Goal: Check status: Check status

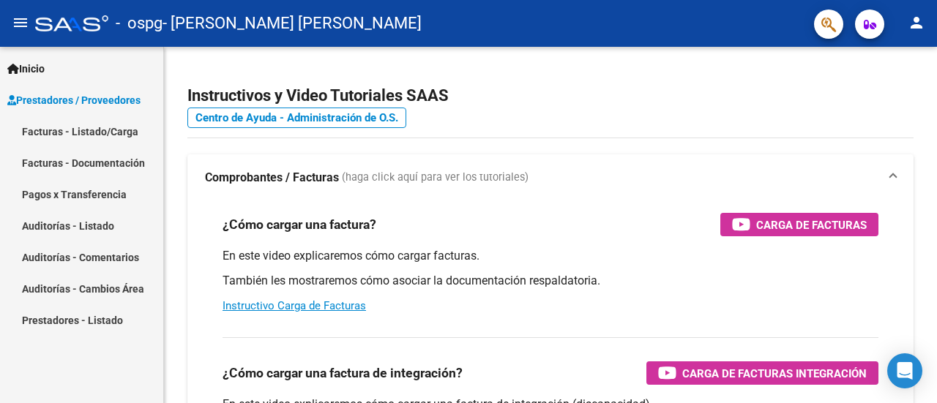
click at [105, 137] on link "Facturas - Listado/Carga" at bounding box center [81, 131] width 163 height 31
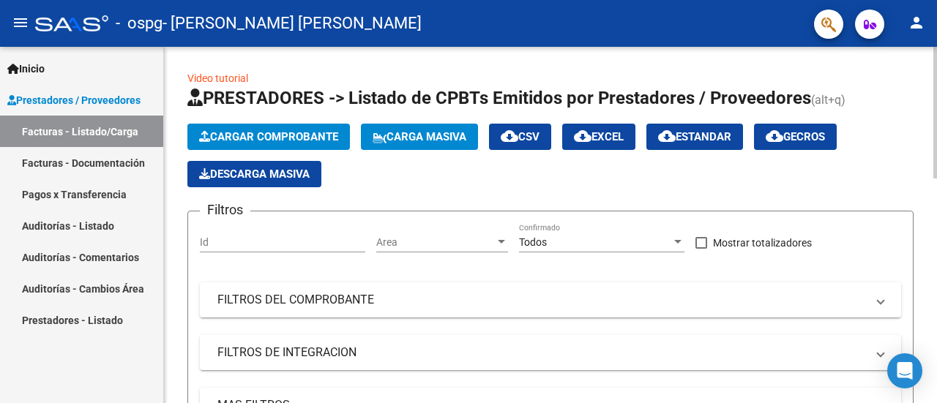
scroll to position [296, 0]
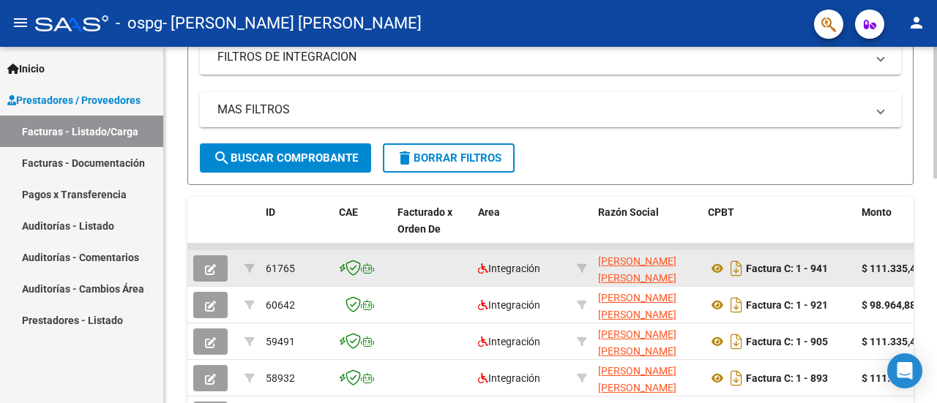
drag, startPoint x: 465, startPoint y: 244, endPoint x: 582, endPoint y: 255, distance: 117.7
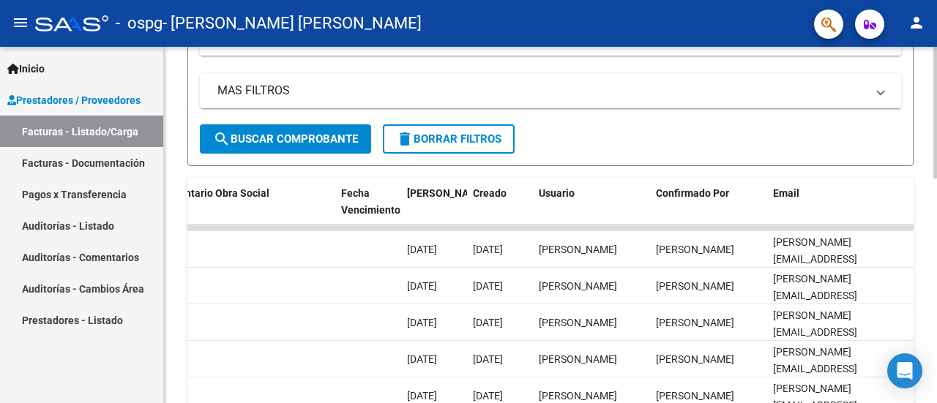
scroll to position [607, 0]
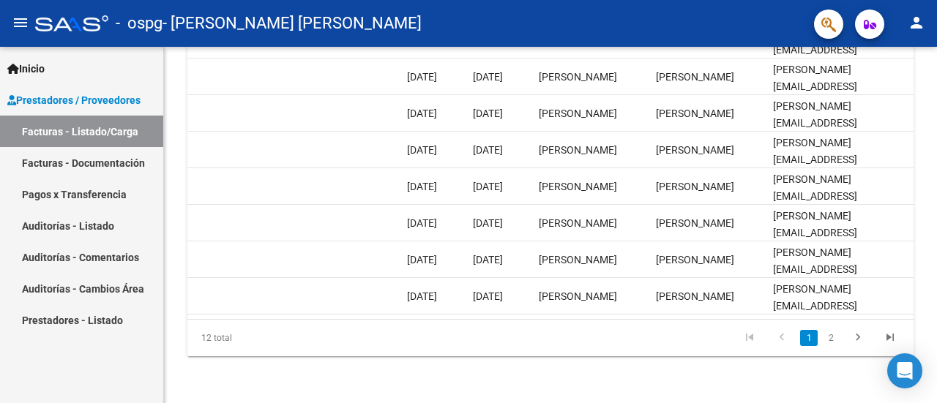
click at [104, 171] on link "Facturas - Documentación" at bounding box center [81, 162] width 163 height 31
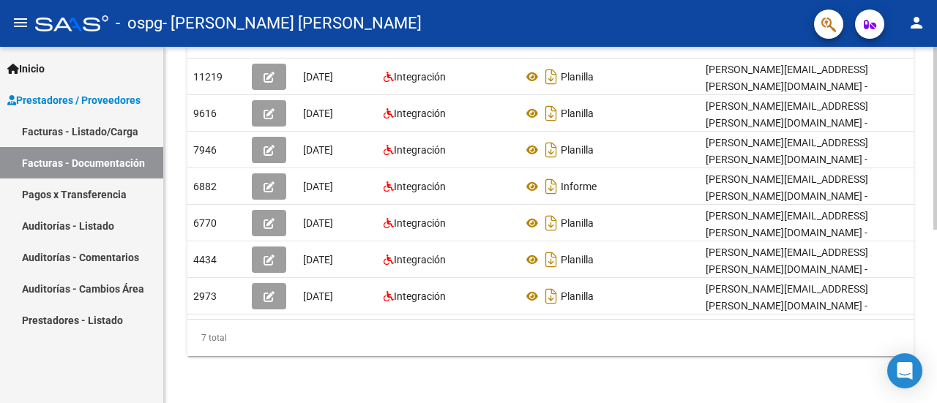
scroll to position [45, 0]
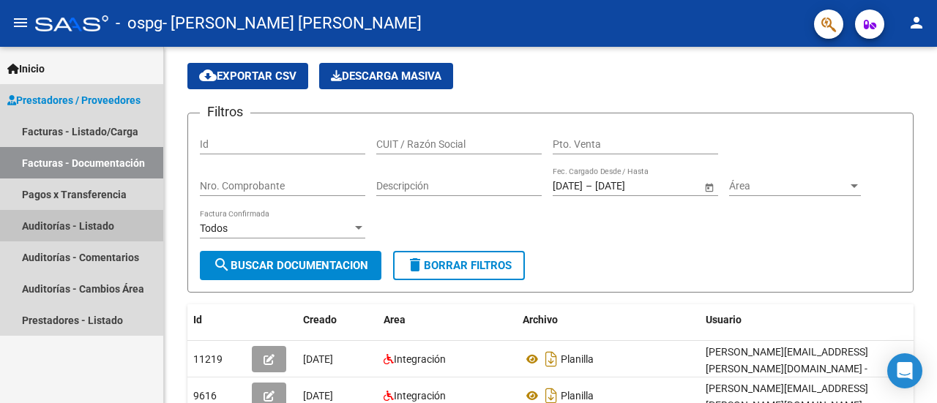
click at [100, 221] on link "Auditorías - Listado" at bounding box center [81, 225] width 163 height 31
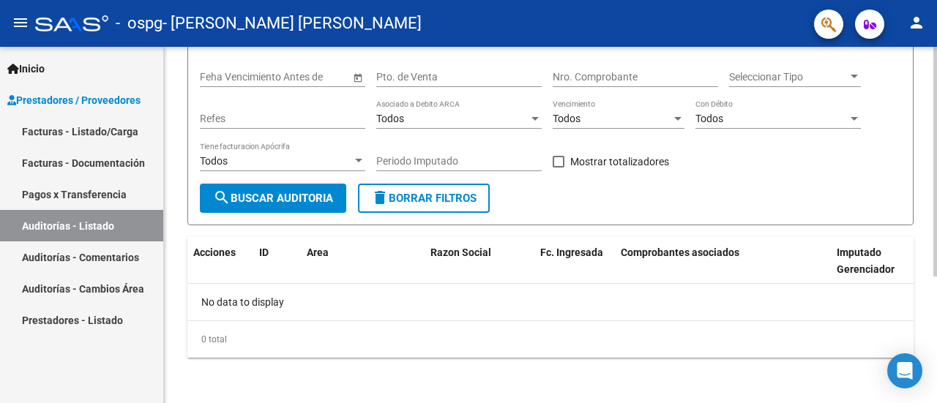
scroll to position [196, 0]
click at [81, 267] on link "Auditorías - Comentarios" at bounding box center [81, 256] width 163 height 31
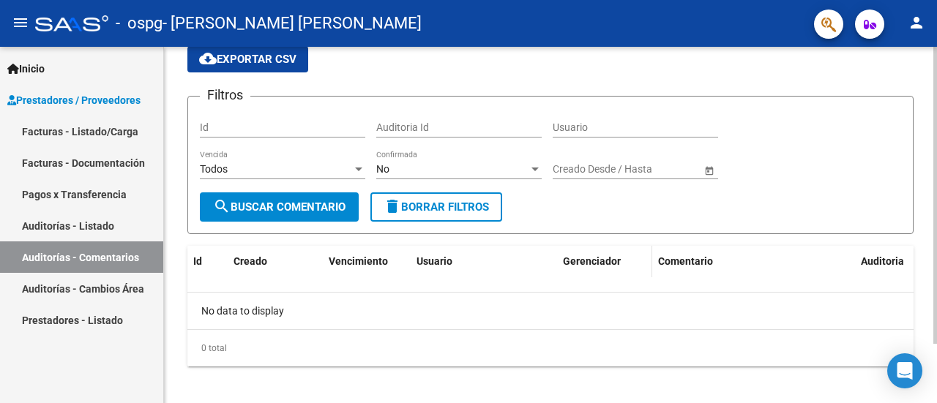
scroll to position [70, 0]
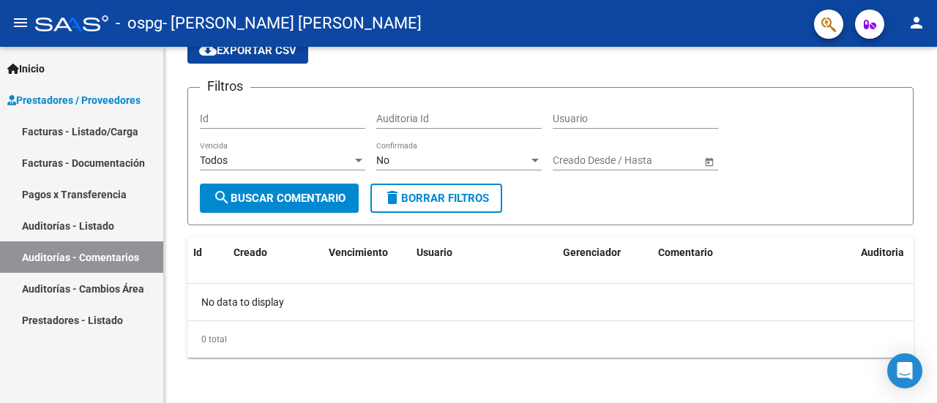
click at [116, 328] on link "Prestadores - Listado" at bounding box center [81, 319] width 163 height 31
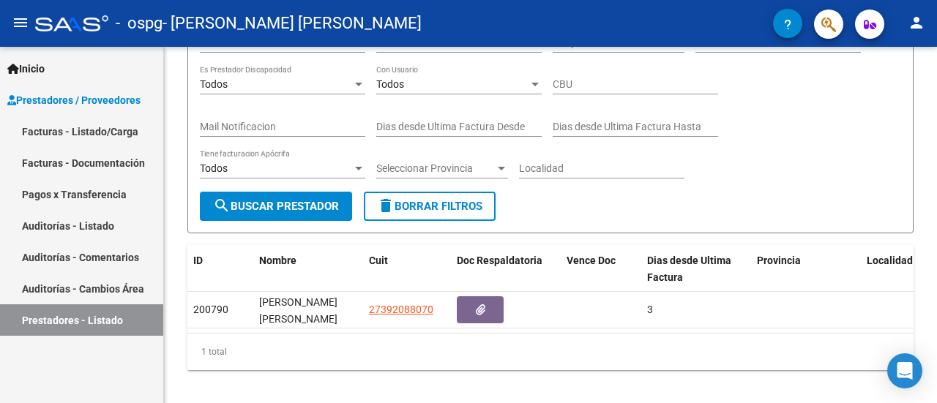
click at [105, 163] on link "Facturas - Documentación" at bounding box center [81, 162] width 163 height 31
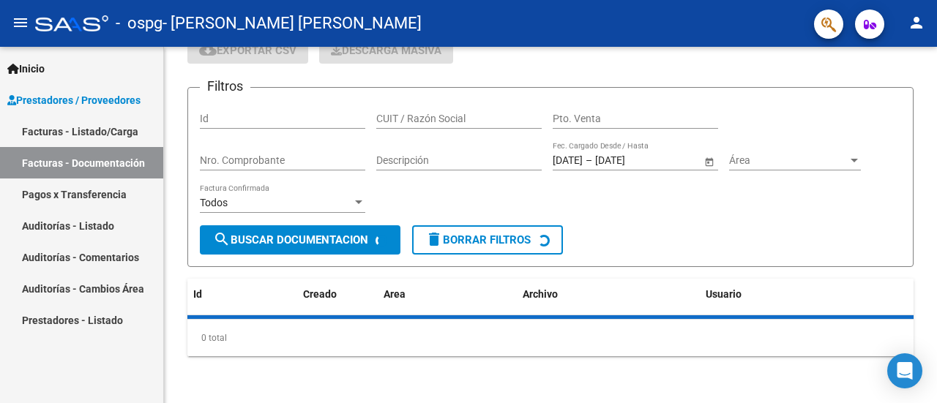
click at [105, 136] on link "Facturas - Listado/Carga" at bounding box center [81, 131] width 163 height 31
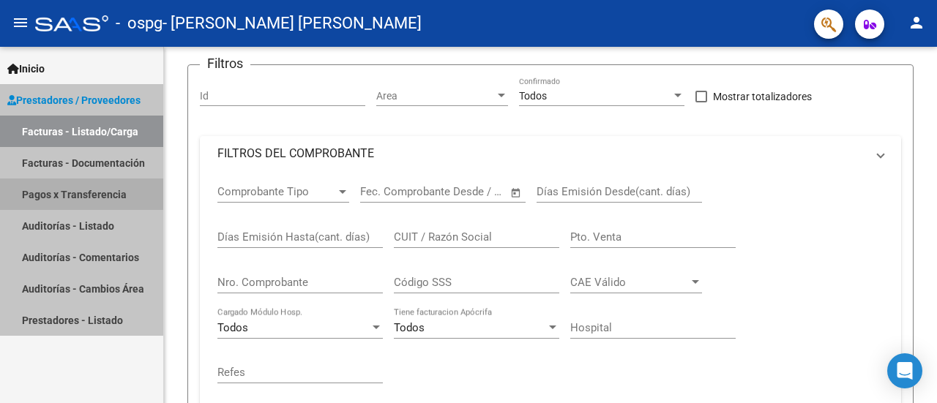
click at [124, 197] on link "Pagos x Transferencia" at bounding box center [81, 194] width 163 height 31
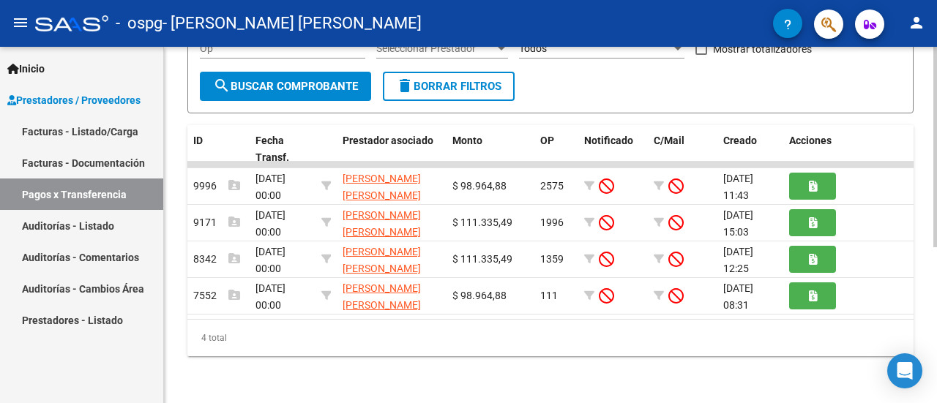
scroll to position [0, 1]
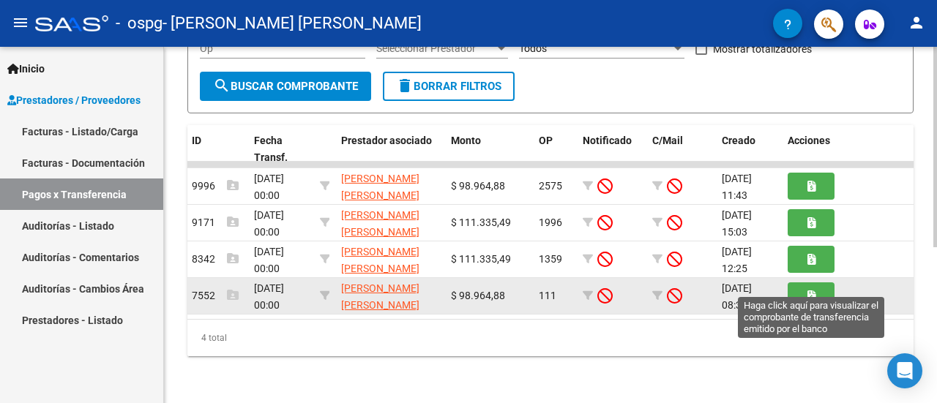
click at [814, 290] on icon "button" at bounding box center [811, 295] width 8 height 11
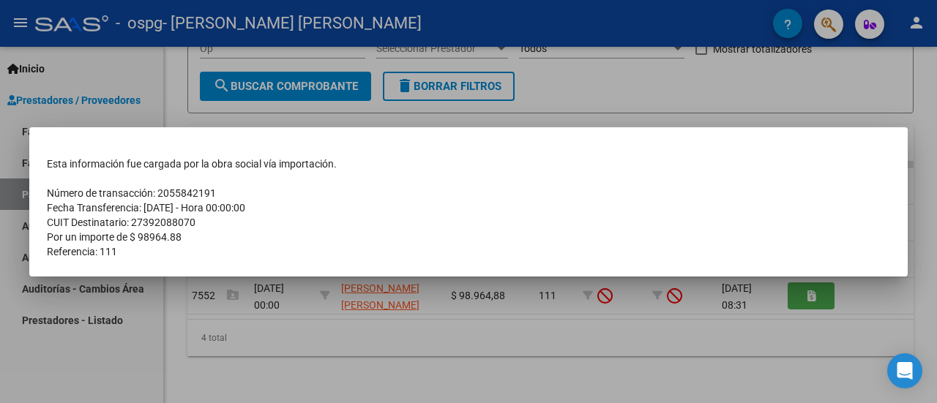
click at [237, 379] on div at bounding box center [468, 201] width 937 height 403
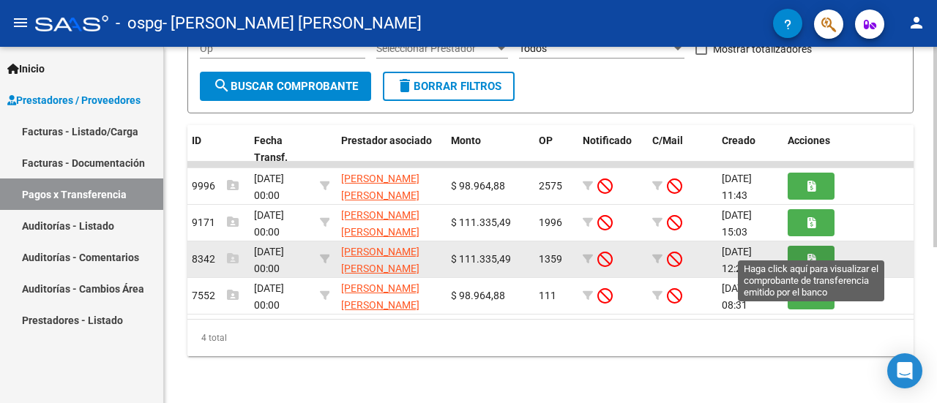
click at [820, 246] on button "button" at bounding box center [810, 259] width 47 height 27
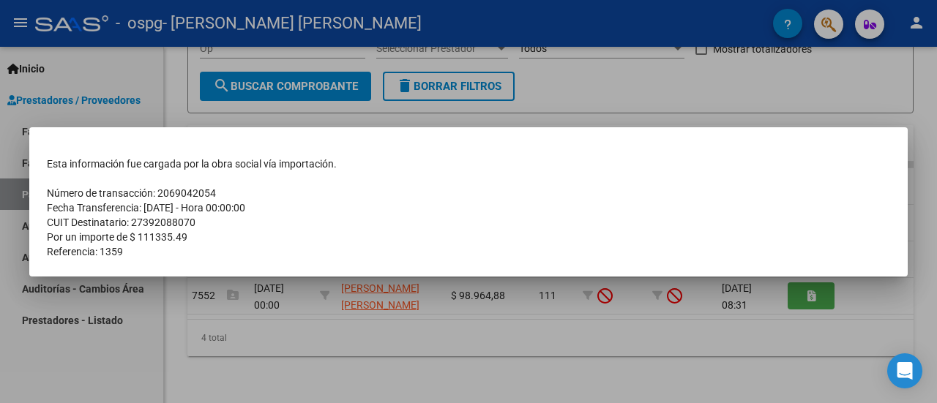
click at [285, 386] on div at bounding box center [468, 201] width 937 height 403
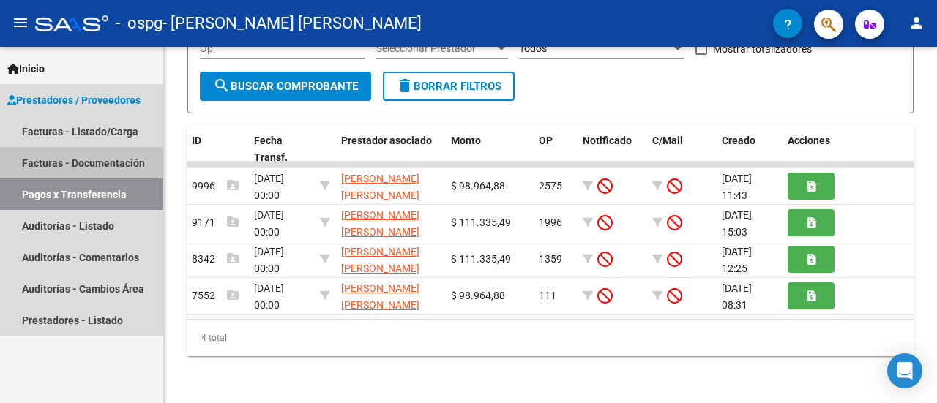
click at [109, 165] on link "Facturas - Documentación" at bounding box center [81, 162] width 163 height 31
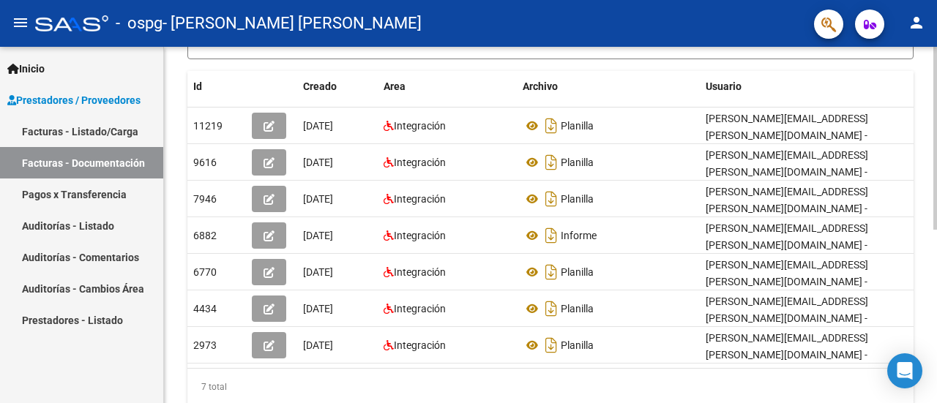
scroll to position [293, 0]
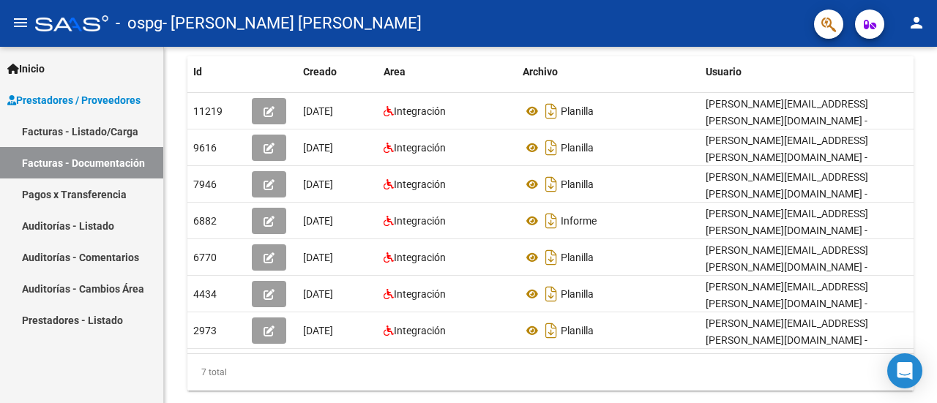
click at [120, 134] on link "Facturas - Listado/Carga" at bounding box center [81, 131] width 163 height 31
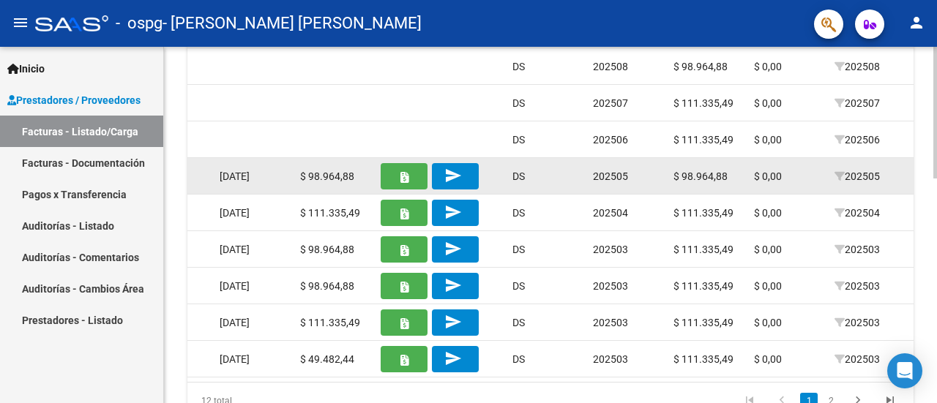
scroll to position [0, 1107]
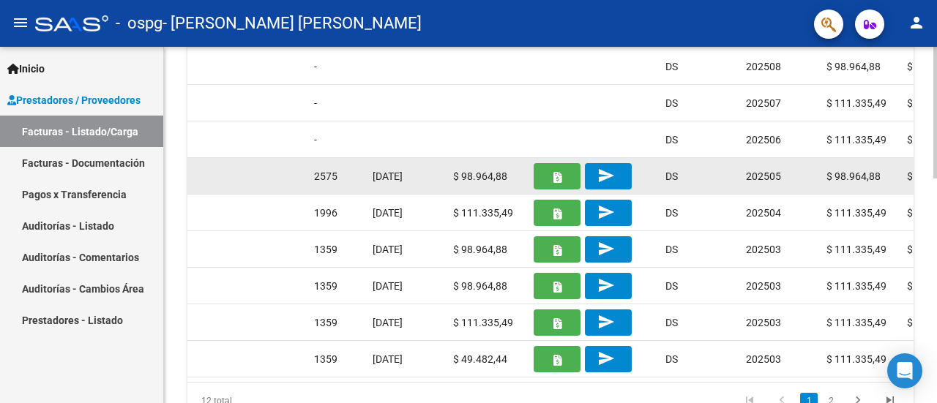
click at [550, 172] on button "button" at bounding box center [556, 176] width 47 height 26
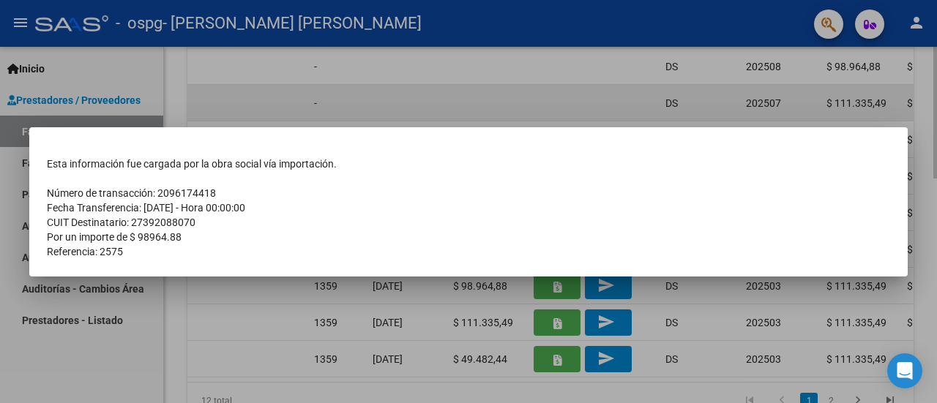
click at [512, 91] on div at bounding box center [468, 201] width 937 height 403
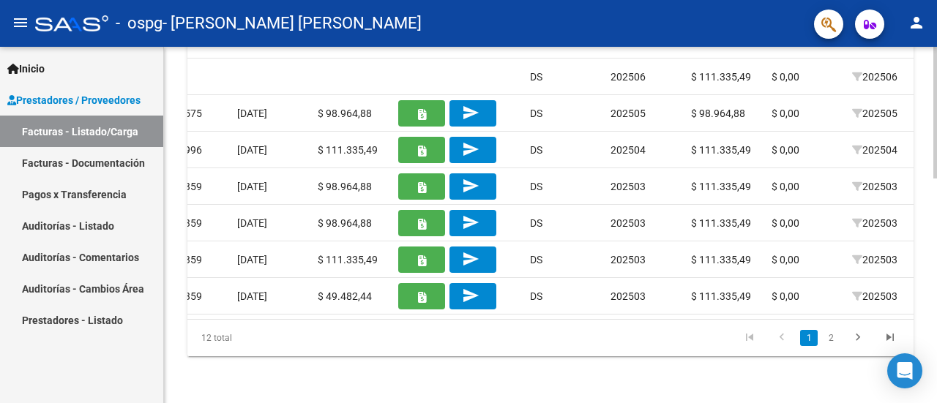
scroll to position [0, 1281]
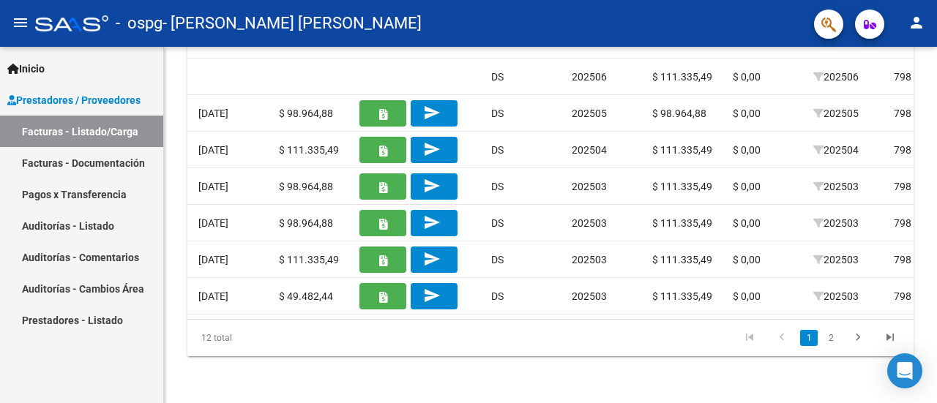
click at [105, 169] on link "Facturas - Documentación" at bounding box center [81, 162] width 163 height 31
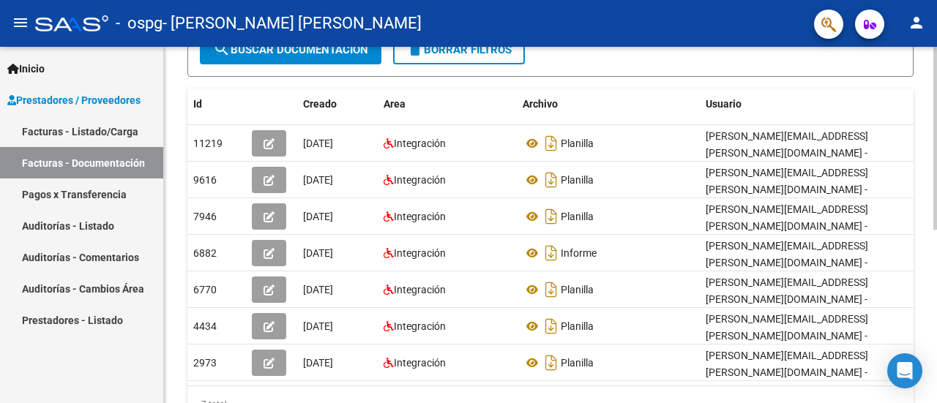
scroll to position [288, 0]
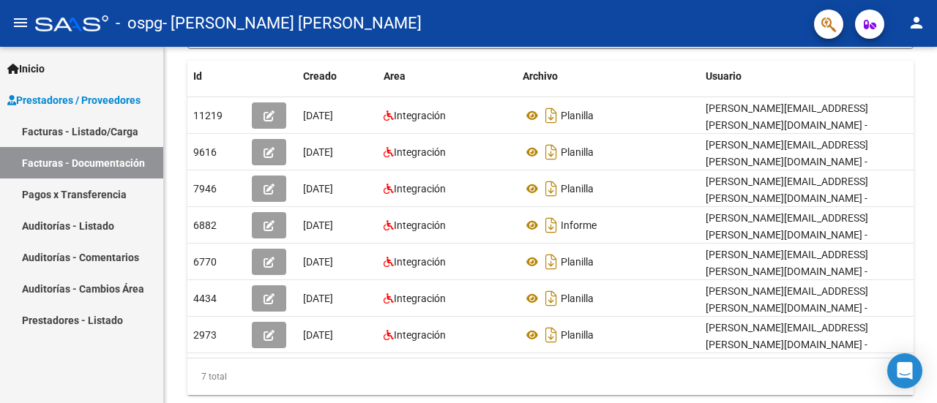
click at [79, 198] on link "Pagos x Transferencia" at bounding box center [81, 194] width 163 height 31
